Goal: Information Seeking & Learning: Learn about a topic

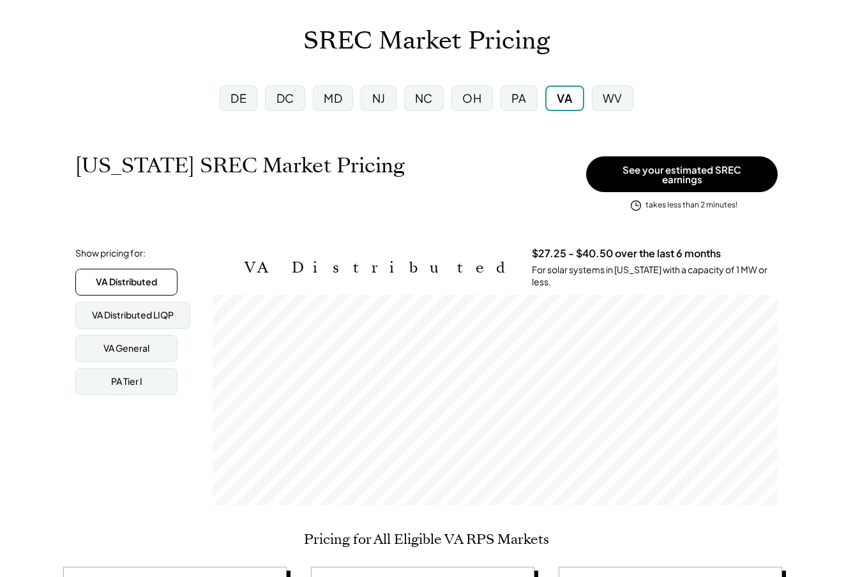
scroll to position [255, 0]
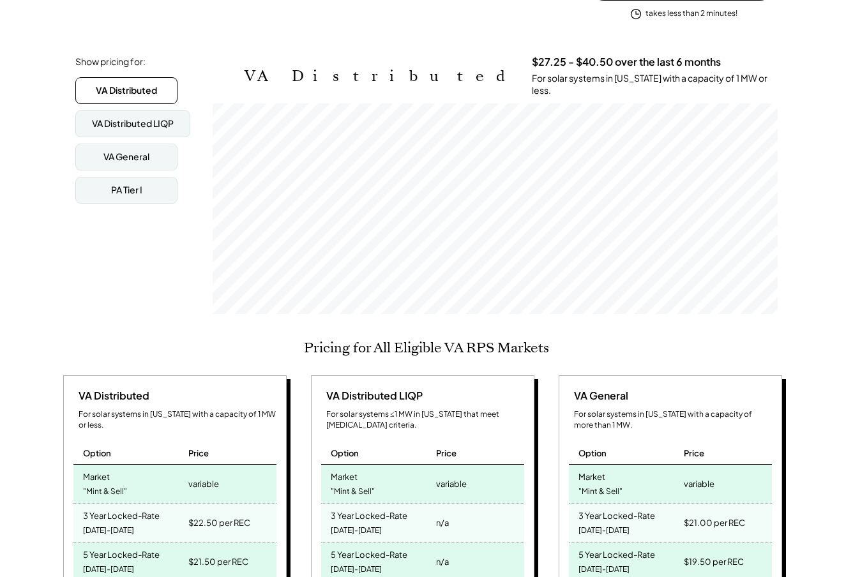
click at [107, 84] on div "VA Distributed" at bounding box center [126, 90] width 61 height 13
click at [120, 119] on div "VA Distributed LIQP" at bounding box center [133, 123] width 82 height 13
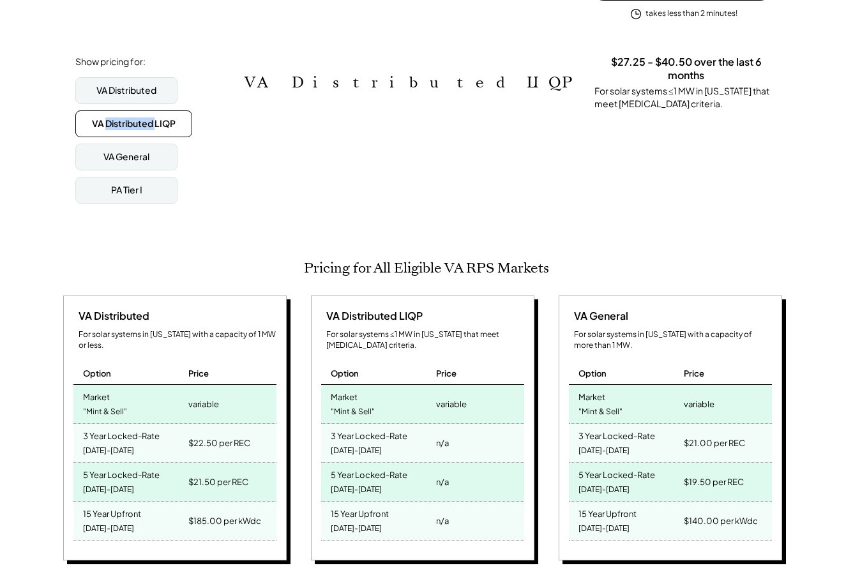
click at [120, 119] on div "VA Distributed LIQP" at bounding box center [134, 123] width 84 height 13
click at [121, 153] on div "VA General" at bounding box center [126, 157] width 46 height 13
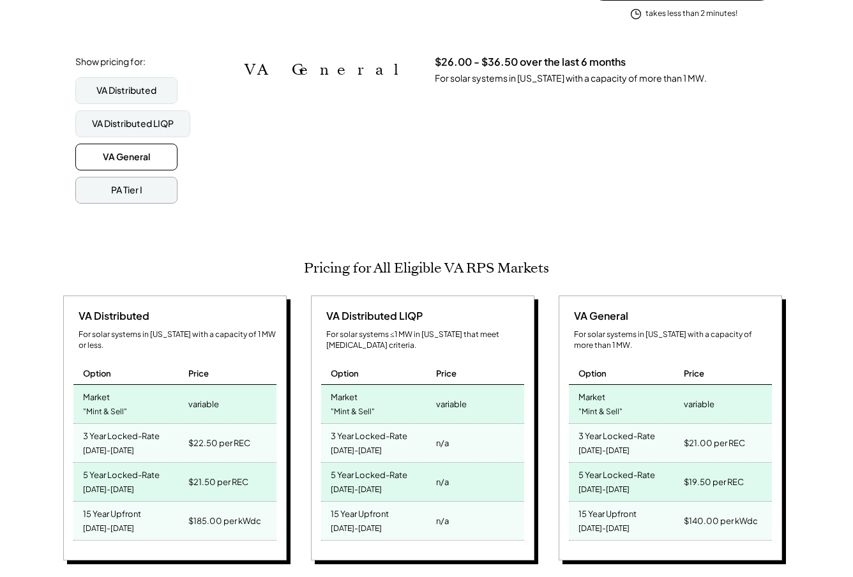
click at [124, 184] on div "PA Tier I" at bounding box center [126, 190] width 31 height 13
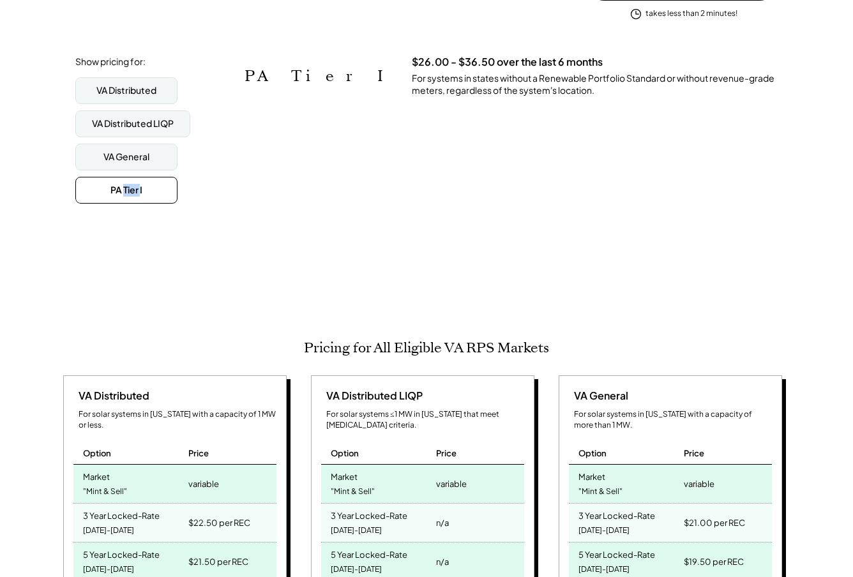
scroll to position [638119, 638119]
click at [121, 68] on div "Show pricing for: VA Distributed VA Distributed LIQP VA General PA Tier I" at bounding box center [139, 130] width 128 height 149
click at [119, 84] on div "VA Distributed" at bounding box center [126, 90] width 60 height 13
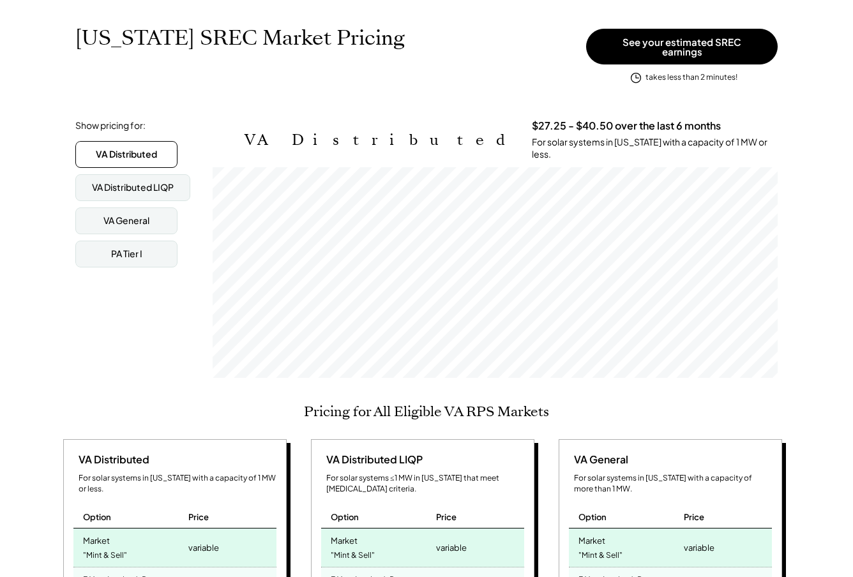
scroll to position [0, 0]
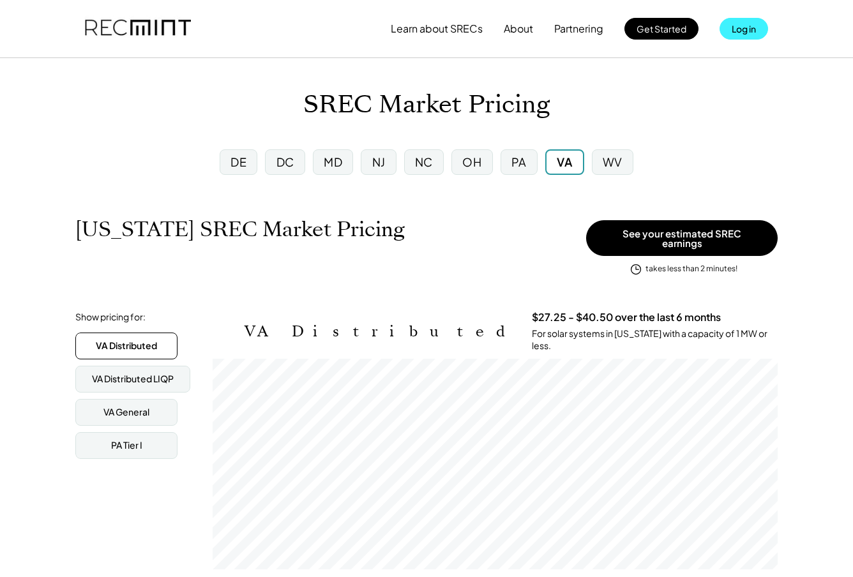
click at [743, 24] on button "Log in" at bounding box center [743, 29] width 48 height 22
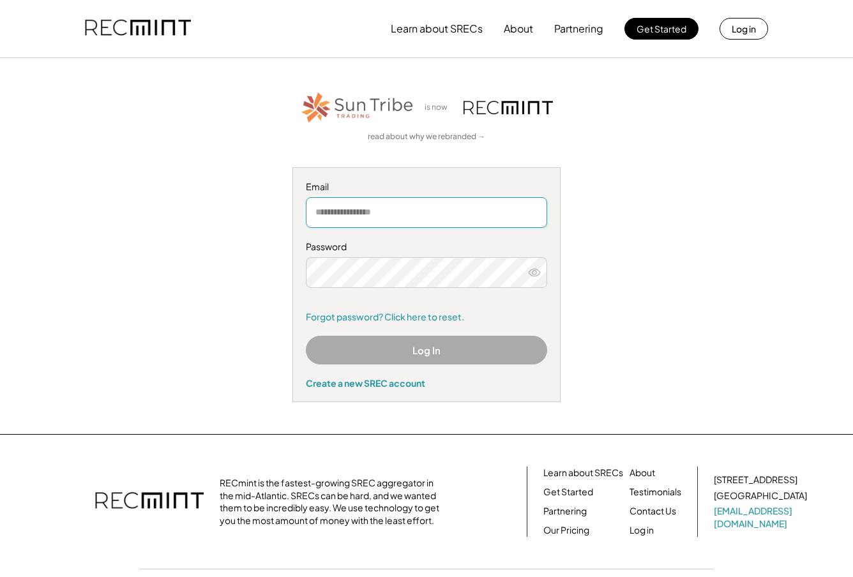
click at [348, 210] on input "email" at bounding box center [426, 212] width 241 height 31
click at [379, 214] on input "email" at bounding box center [426, 212] width 241 height 31
